Goal: Information Seeking & Learning: Find specific page/section

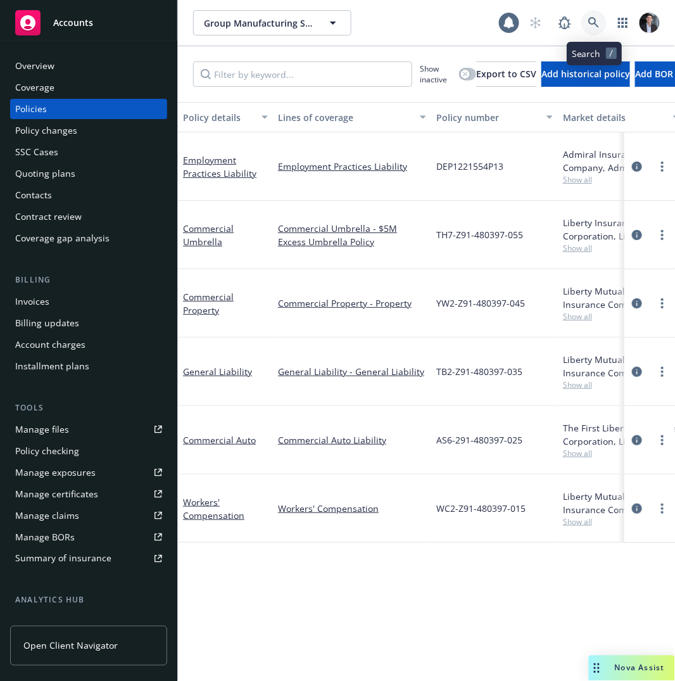
click at [604, 20] on link at bounding box center [594, 22] width 25 height 25
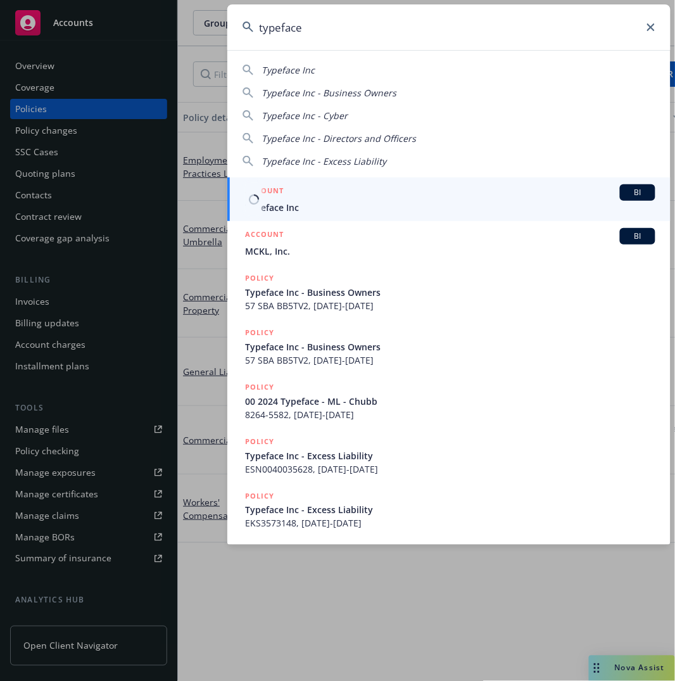
type input "typeface"
click at [319, 195] on div "ACCOUNT BI" at bounding box center [450, 192] width 411 height 16
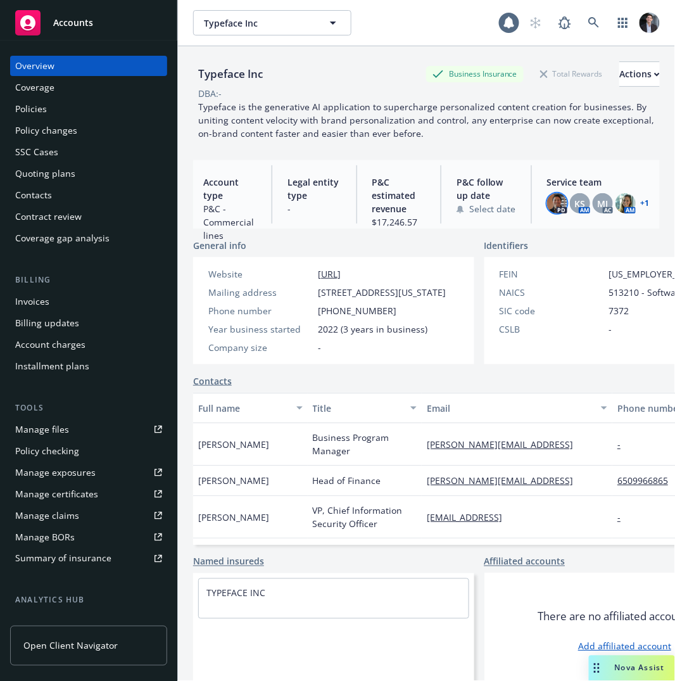
click at [551, 205] on img at bounding box center [557, 203] width 20 height 20
click at [53, 114] on div "Policies" at bounding box center [88, 109] width 147 height 20
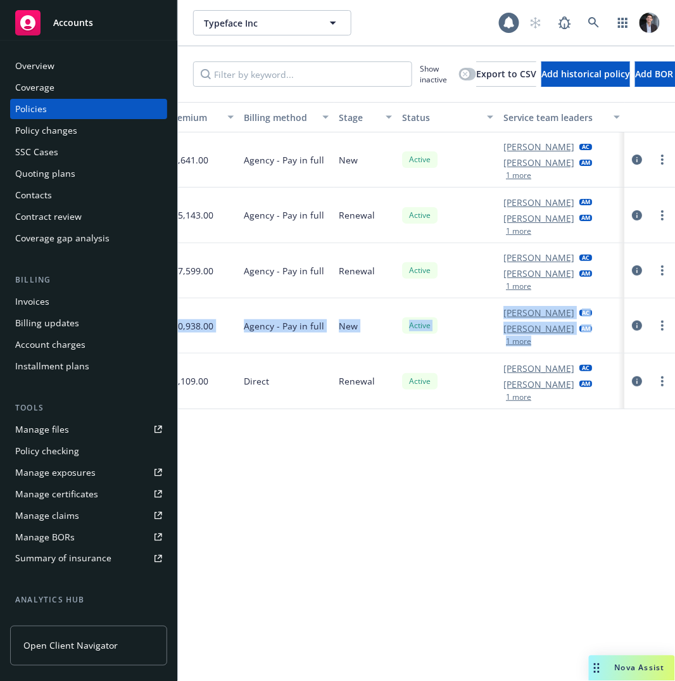
scroll to position [0, 87]
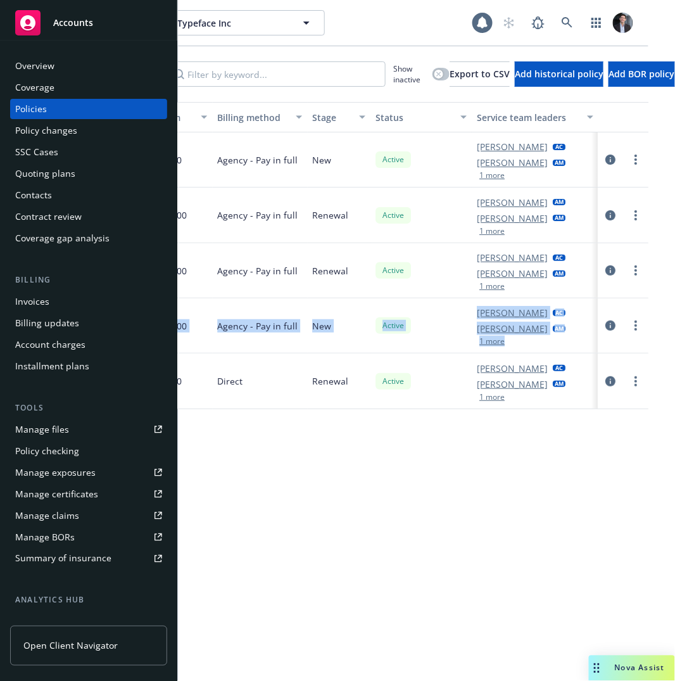
drag, startPoint x: 383, startPoint y: 329, endPoint x: 473, endPoint y: 316, distance: 90.3
click at [482, 316] on div "Cyber Excess ESN0040035628 Underwriters at Lloyd's, [GEOGRAPHIC_DATA], Lloyd's …" at bounding box center [38, 325] width 1223 height 55
click at [480, 289] on button "1 more" at bounding box center [492, 287] width 25 height 8
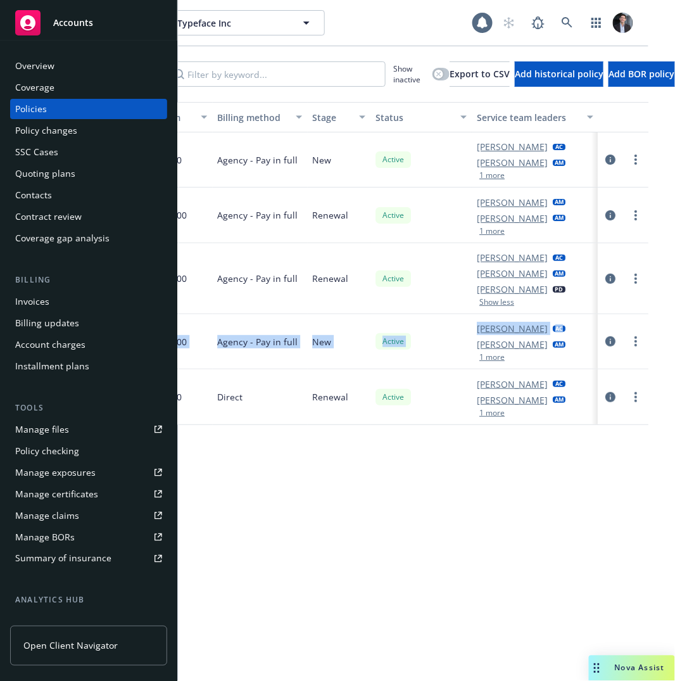
click at [480, 359] on button "1 more" at bounding box center [492, 358] width 25 height 8
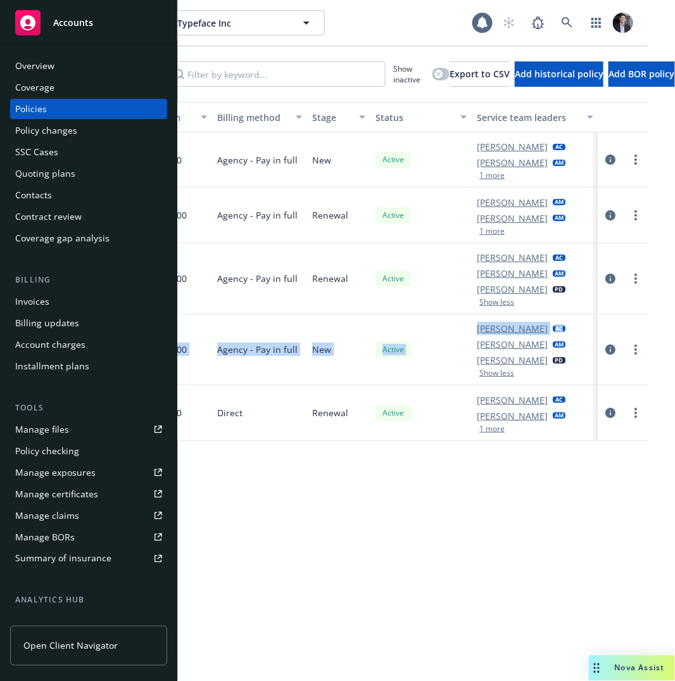
click at [371, 352] on div "Active" at bounding box center [421, 349] width 101 height 71
drag, startPoint x: 363, startPoint y: 352, endPoint x: 296, endPoint y: 352, distance: 67.2
click at [296, 352] on div "Cyber Excess ESN0040035628 Underwriters at Lloyd's, [GEOGRAPHIC_DATA], Lloyd's …" at bounding box center [38, 349] width 1223 height 71
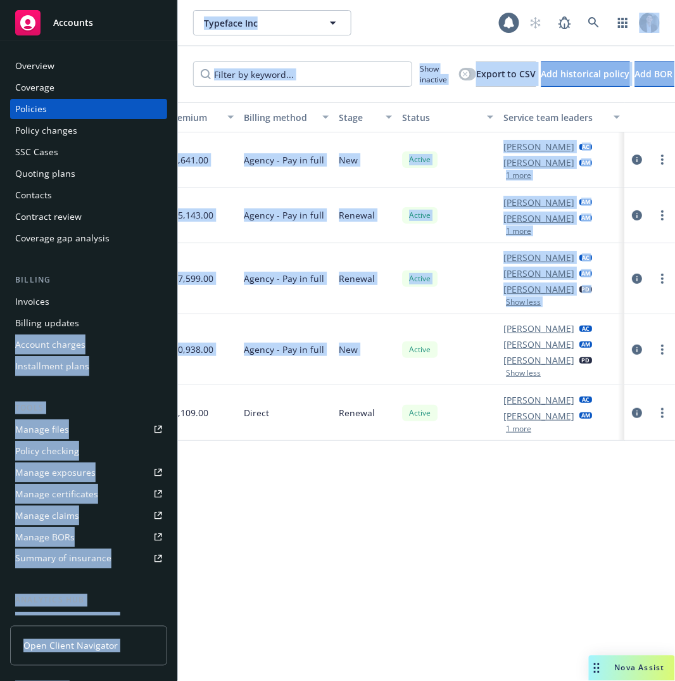
scroll to position [0, 0]
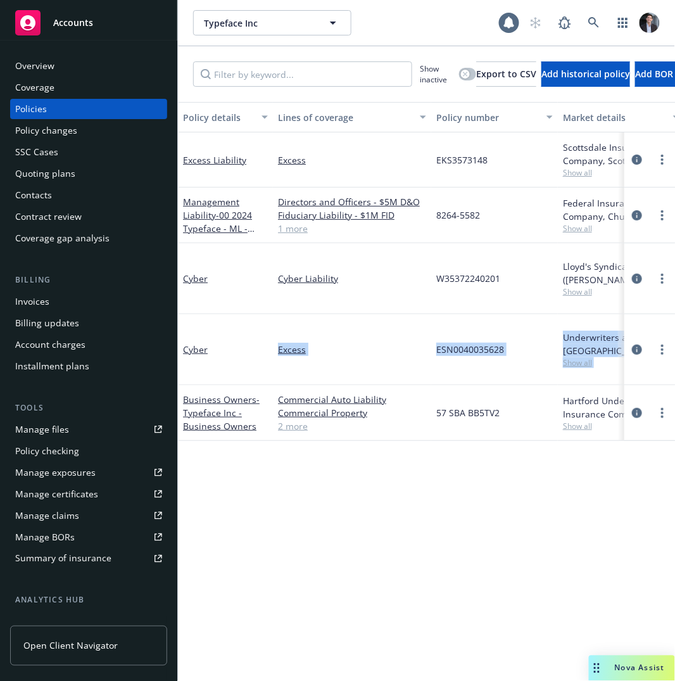
drag, startPoint x: 296, startPoint y: 352, endPoint x: 361, endPoint y: 318, distance: 73.7
click at [419, 269] on div "Cyber Liability" at bounding box center [352, 278] width 158 height 71
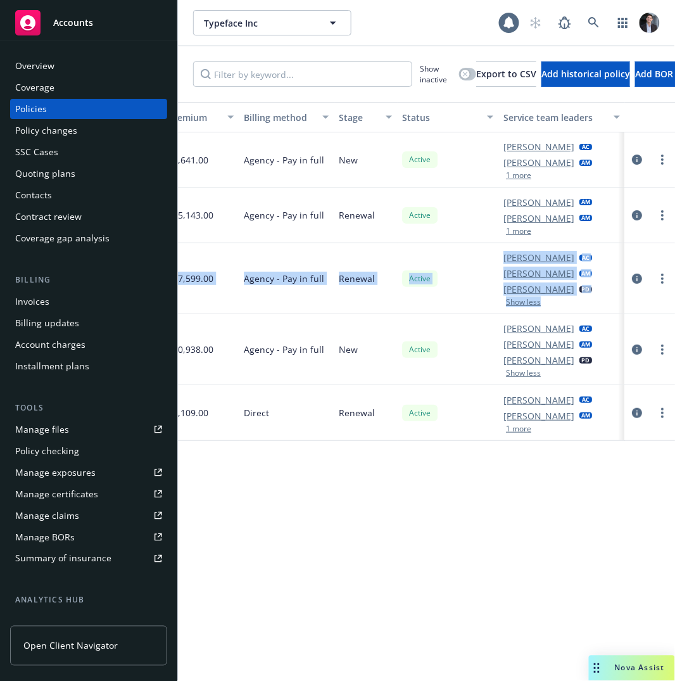
scroll to position [0, 57]
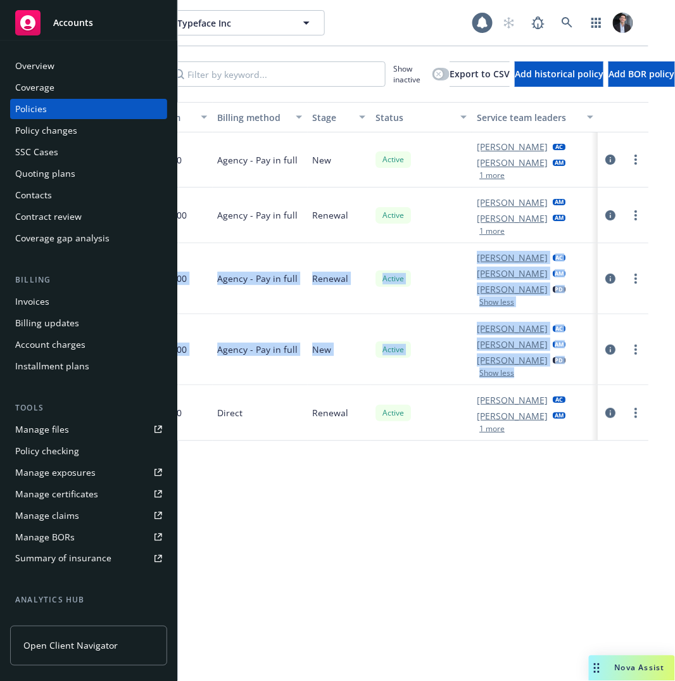
drag, startPoint x: 421, startPoint y: 255, endPoint x: 542, endPoint y: 377, distance: 171.6
click at [542, 377] on div "Excess Liability Excess EKS3573148 Scottsdale Insurance Company, Scottsdale Ins…" at bounding box center [38, 258] width 1223 height 253
click at [542, 377] on div "[PERSON_NAME] AC [PERSON_NAME] AM [PERSON_NAME] PD Show less" at bounding box center [535, 349] width 127 height 71
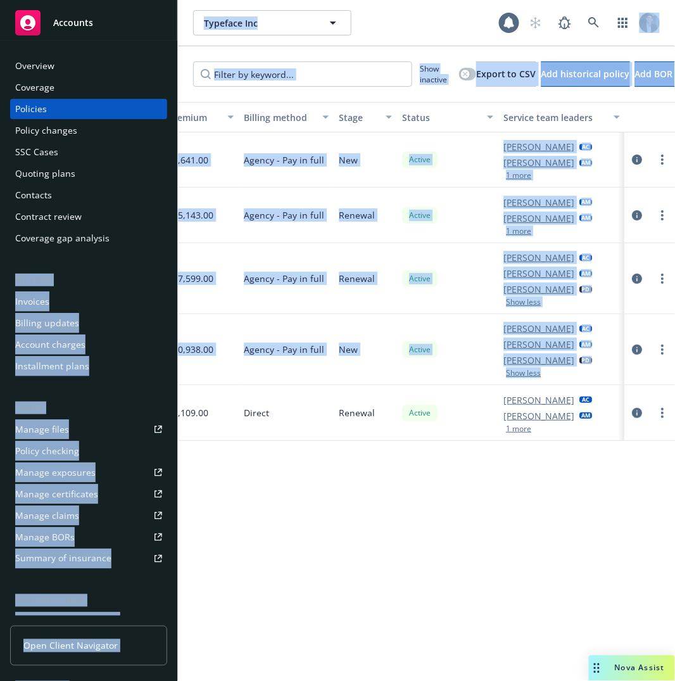
scroll to position [0, 0]
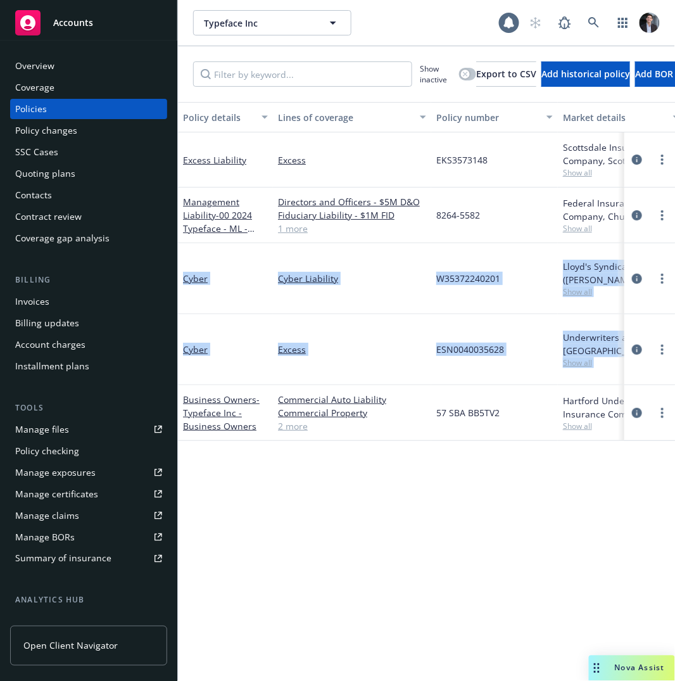
drag, startPoint x: 542, startPoint y: 377, endPoint x: 204, endPoint y: 257, distance: 358.5
click at [204, 257] on div "Cyber" at bounding box center [225, 278] width 95 height 71
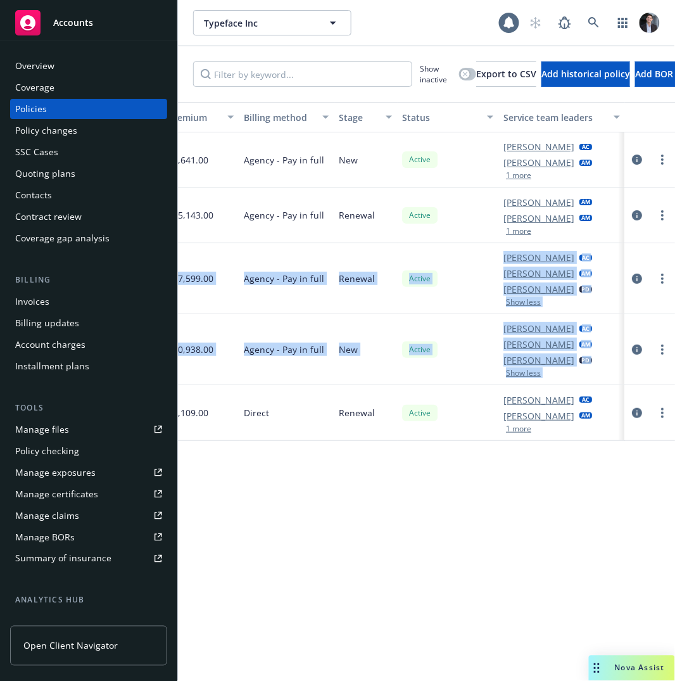
scroll to position [0, 146]
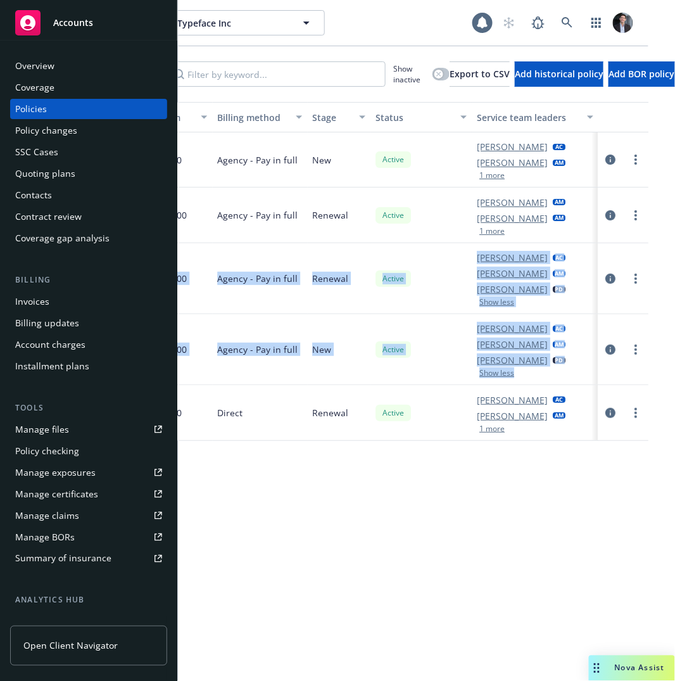
drag, startPoint x: 204, startPoint y: 257, endPoint x: 431, endPoint y: 375, distance: 256.5
click at [431, 375] on div "Excess Liability Excess EKS3573148 Scottsdale Insurance Company, Scottsdale Ins…" at bounding box center [38, 258] width 1223 height 253
click at [477, 375] on div "Show less" at bounding box center [521, 373] width 89 height 8
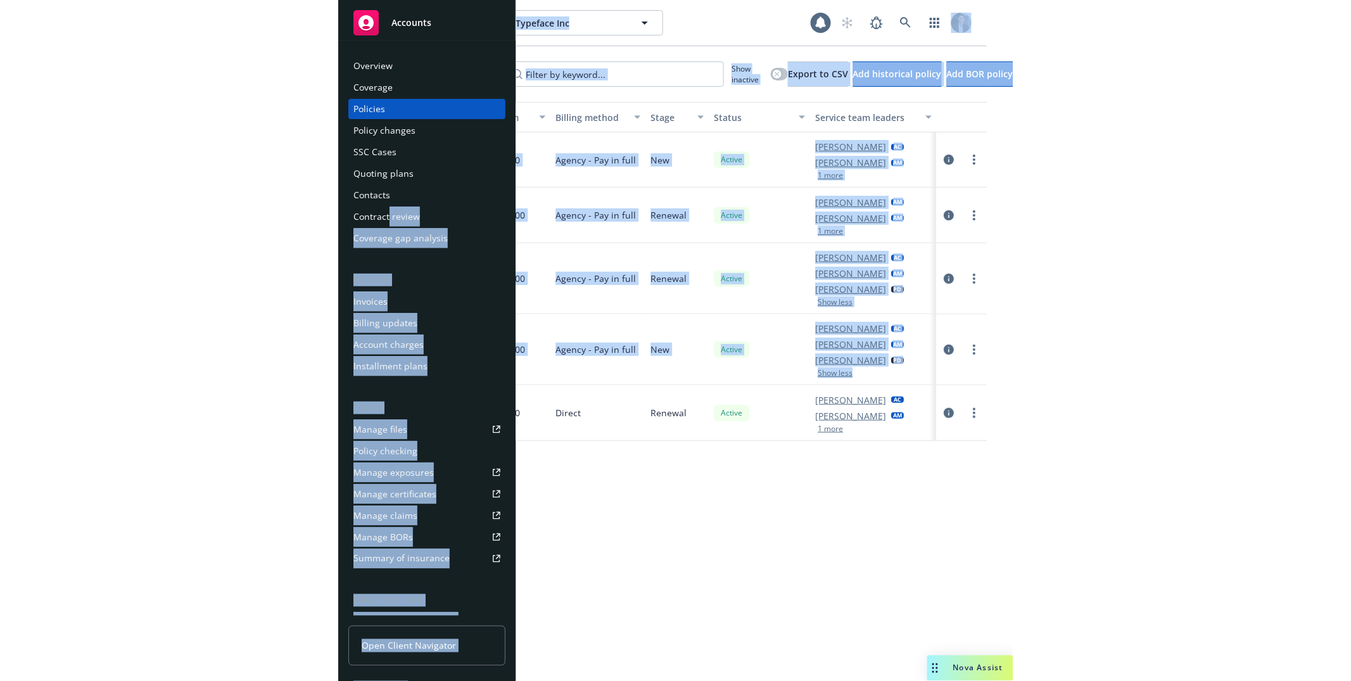
scroll to position [0, 0]
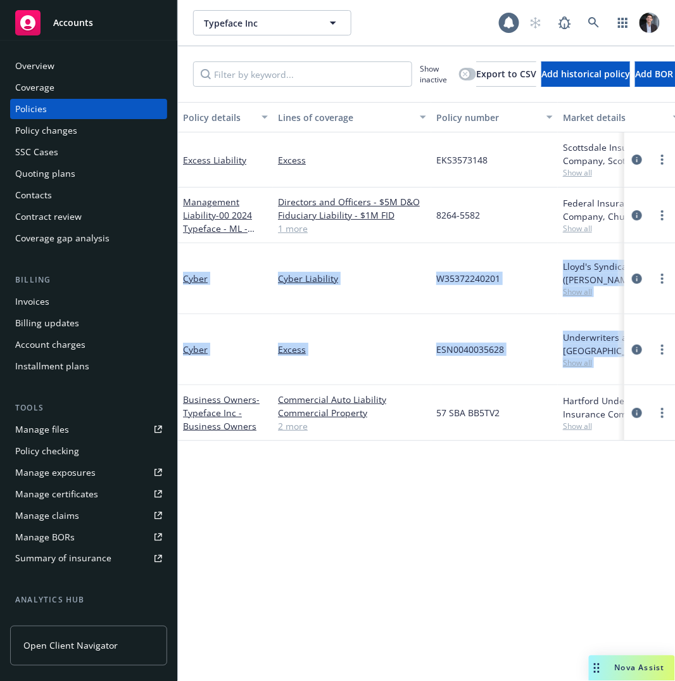
drag, startPoint x: 457, startPoint y: 373, endPoint x: 198, endPoint y: 269, distance: 279.2
click at [443, 311] on div "W35372240201" at bounding box center [494, 278] width 127 height 71
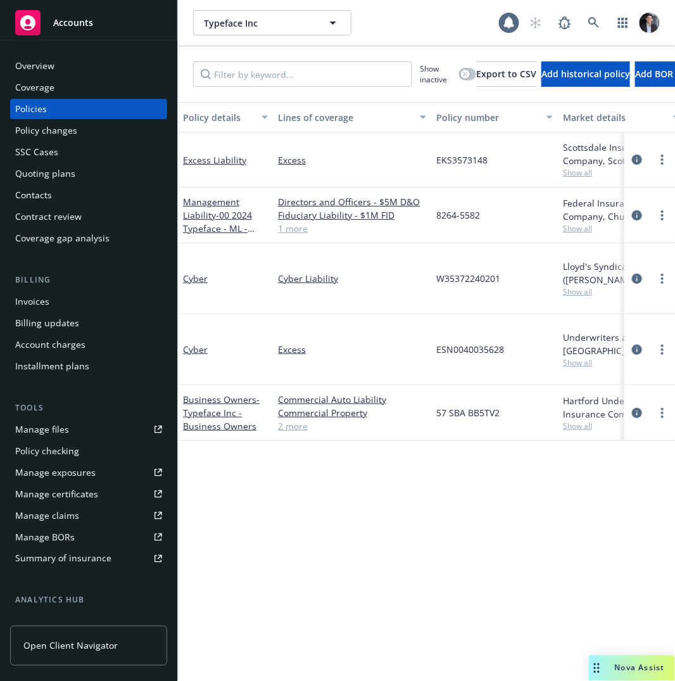
drag, startPoint x: 436, startPoint y: 314, endPoint x: 597, endPoint y: 323, distance: 161.2
click at [584, 285] on div "Lloyd's Syndicate 2623 ([PERSON_NAME] [PERSON_NAME] Limited), [PERSON_NAME] Gro…" at bounding box center [621, 273] width 117 height 27
click at [584, 294] on span "Show all" at bounding box center [621, 291] width 117 height 11
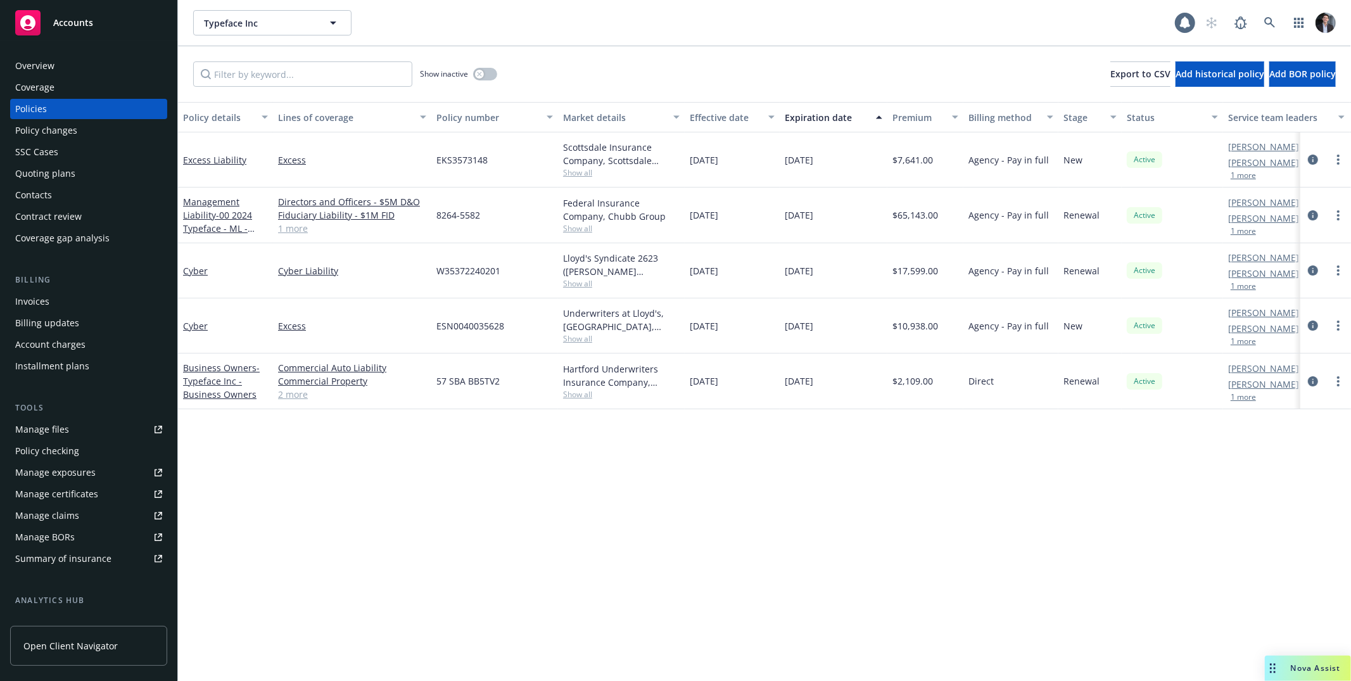
click at [675, 502] on div "Policy details Lines of coverage Policy number Market details Effective date Ex…" at bounding box center [764, 391] width 1173 height 579
